Goal: Book appointment/travel/reservation

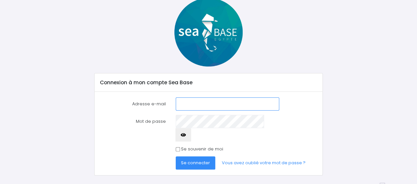
scroll to position [39, 0]
click at [190, 104] on input "Adresse e-mail" at bounding box center [227, 103] width 103 height 13
type input "gurrulaurence@gmail.com"
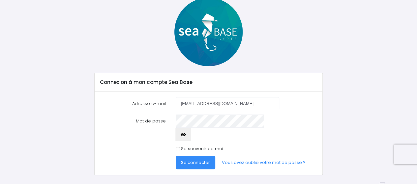
click at [186, 135] on icon "button" at bounding box center [183, 135] width 5 height 0
click at [196, 159] on span "Se connecter" at bounding box center [195, 162] width 29 height 6
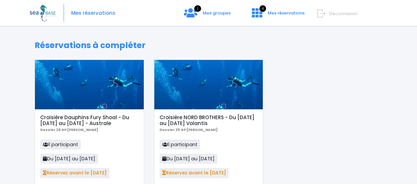
scroll to position [66, 0]
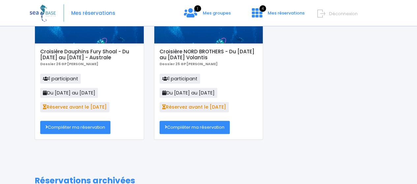
click at [205, 130] on link "Compléter ma réservation" at bounding box center [194, 127] width 70 height 13
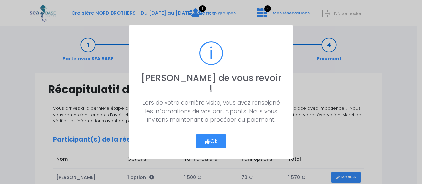
click at [211, 135] on button "Ok" at bounding box center [210, 141] width 31 height 14
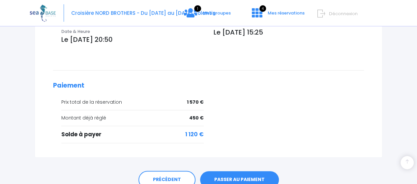
scroll to position [277, 0]
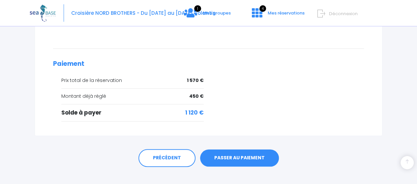
click at [237, 154] on link "PASSER AU PAIEMENT" at bounding box center [239, 158] width 79 height 17
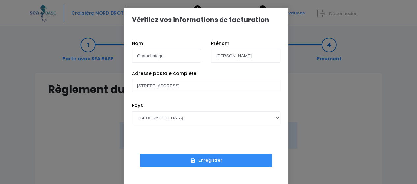
click at [204, 159] on button "Enregistrer" at bounding box center [206, 160] width 132 height 13
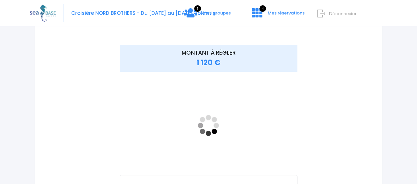
scroll to position [78, 0]
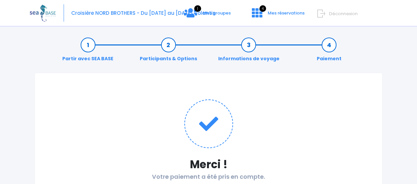
click at [219, 158] on h1 "Merci !" at bounding box center [208, 164] width 321 height 13
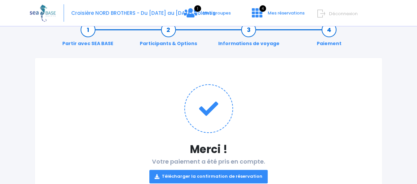
scroll to position [63, 0]
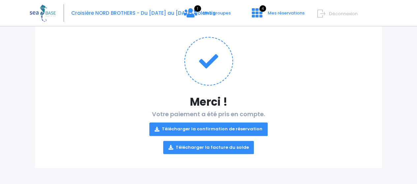
click at [214, 144] on link "Télécharger la facture du solde" at bounding box center [208, 147] width 91 height 13
click at [205, 145] on link "Télécharger la facture du solde" at bounding box center [208, 147] width 91 height 13
